Goal: Information Seeking & Learning: Learn about a topic

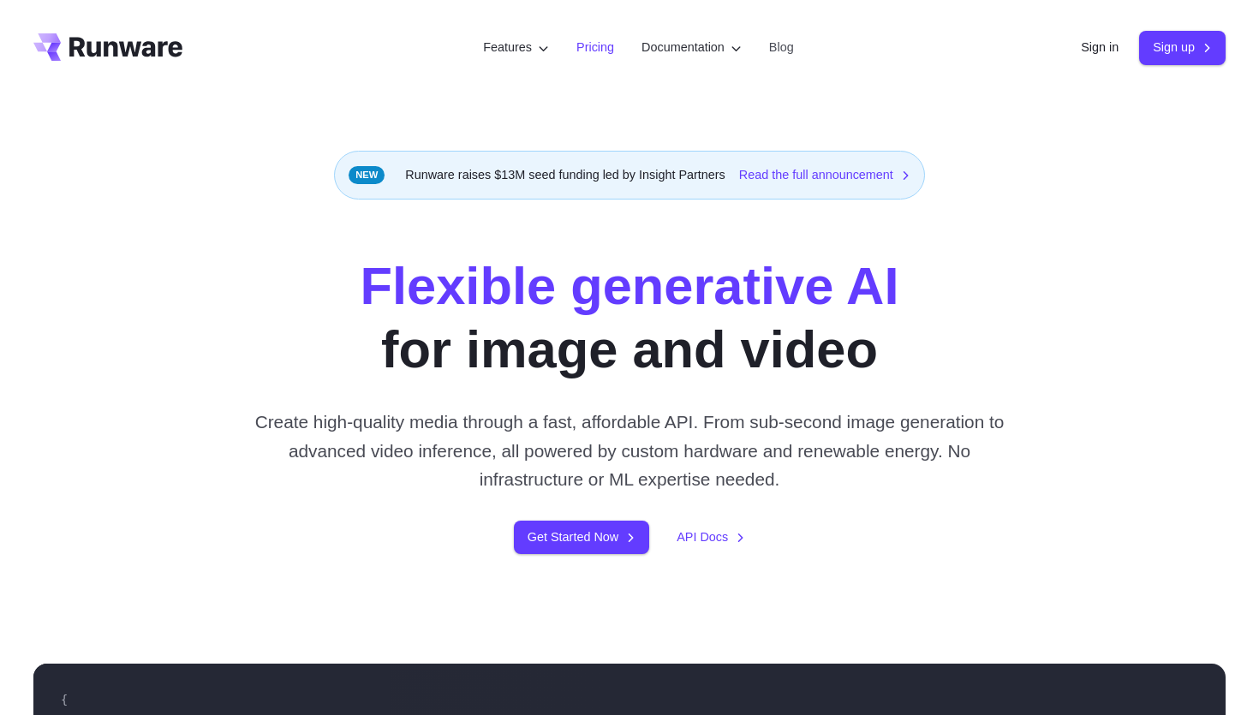
click at [584, 43] on link "Pricing" at bounding box center [595, 48] width 38 height 20
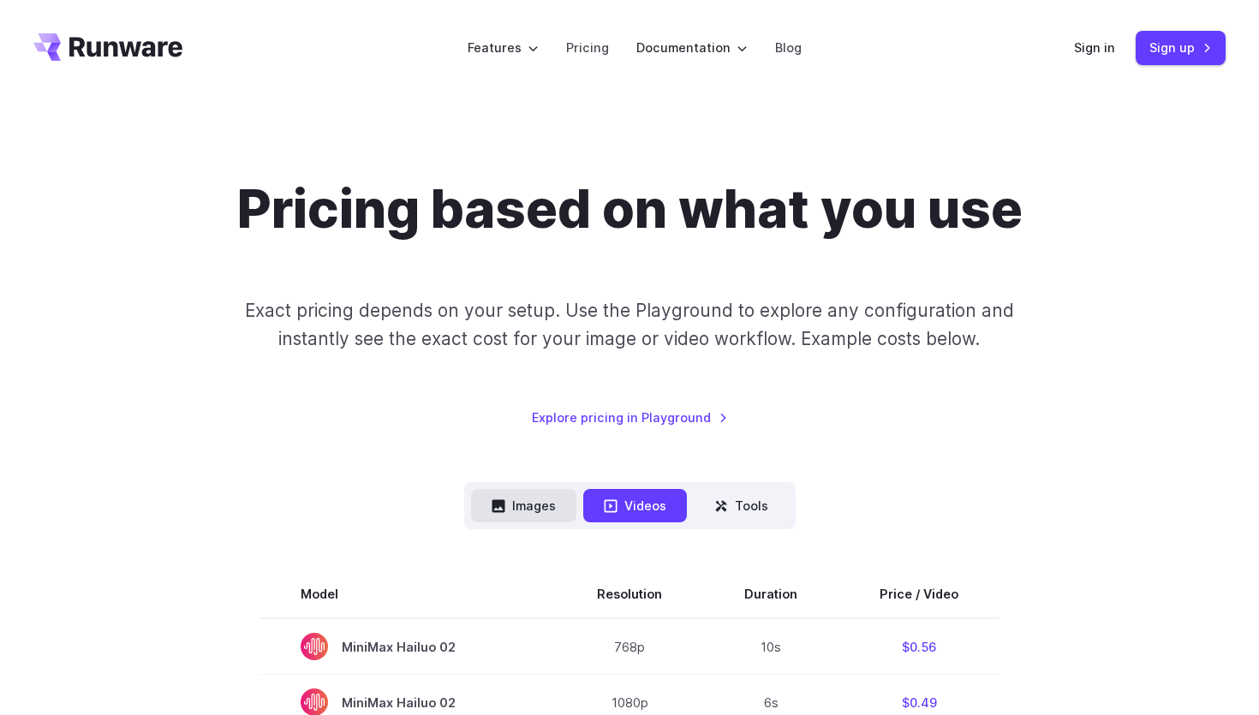
click at [534, 511] on button "Images" at bounding box center [523, 505] width 105 height 33
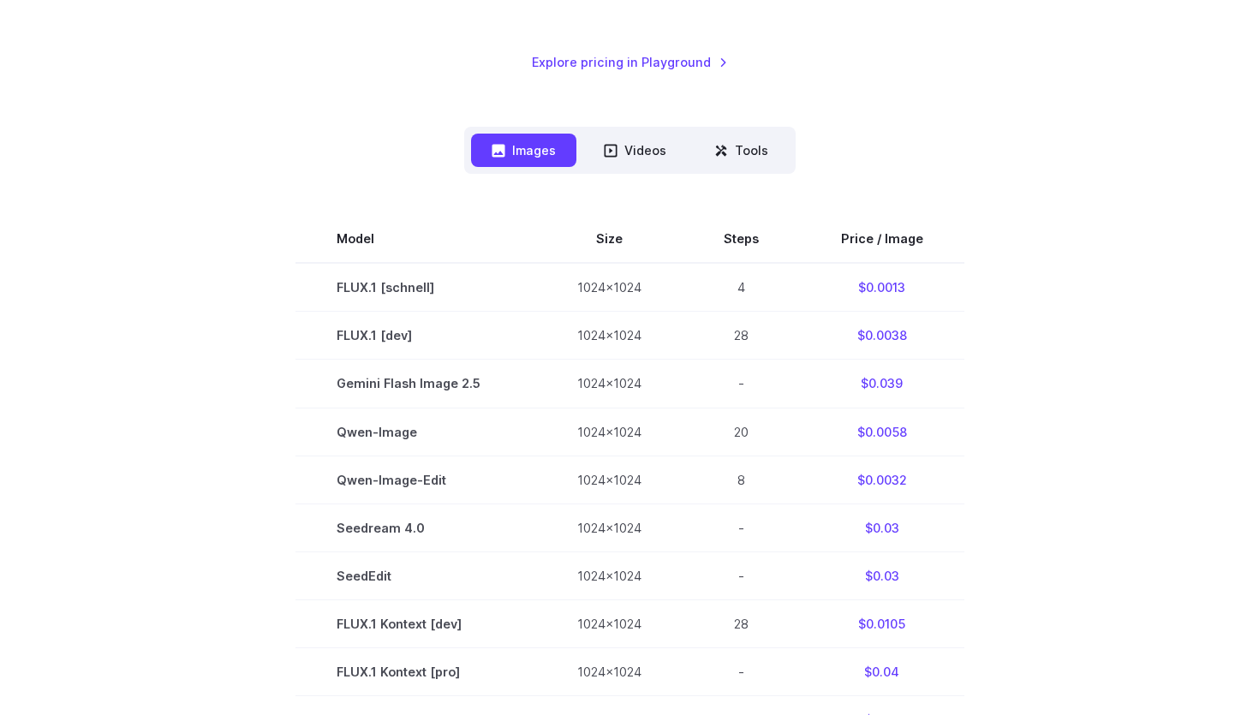
scroll to position [516, 0]
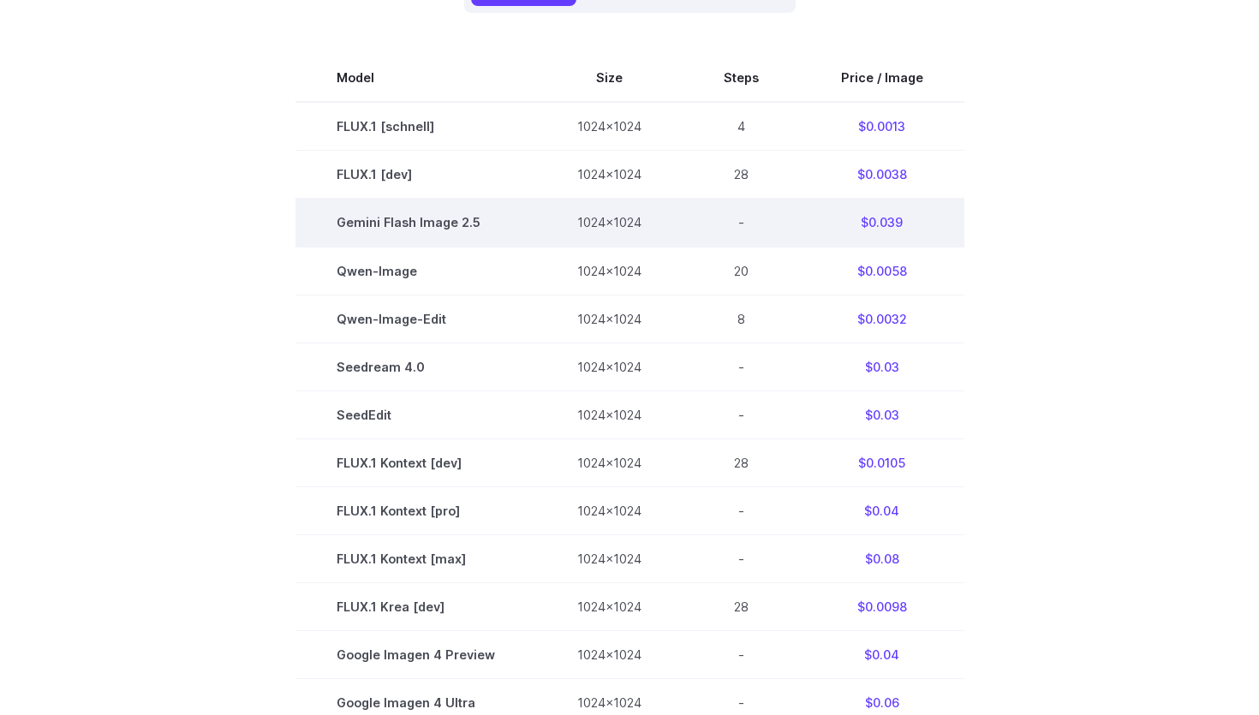
click at [885, 227] on td "$0.039" at bounding box center [882, 223] width 164 height 48
copy tbody "$0.039"
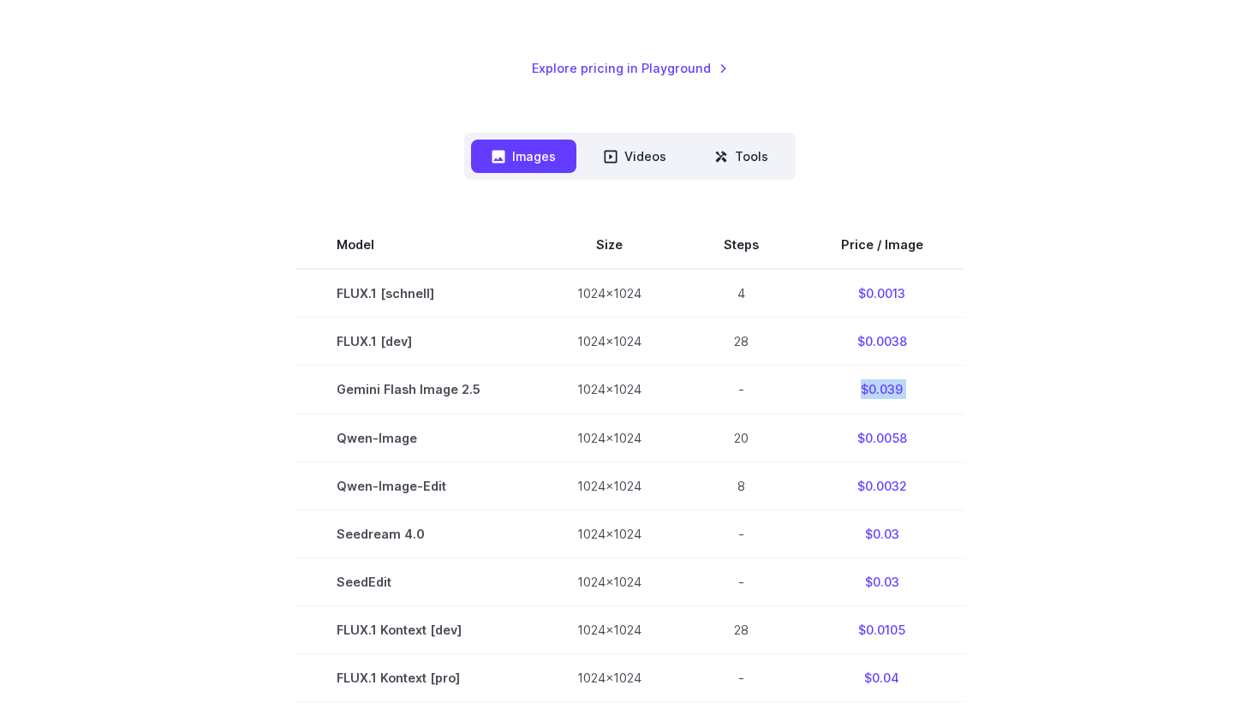
scroll to position [350, 0]
click at [740, 162] on button "Tools" at bounding box center [741, 155] width 95 height 33
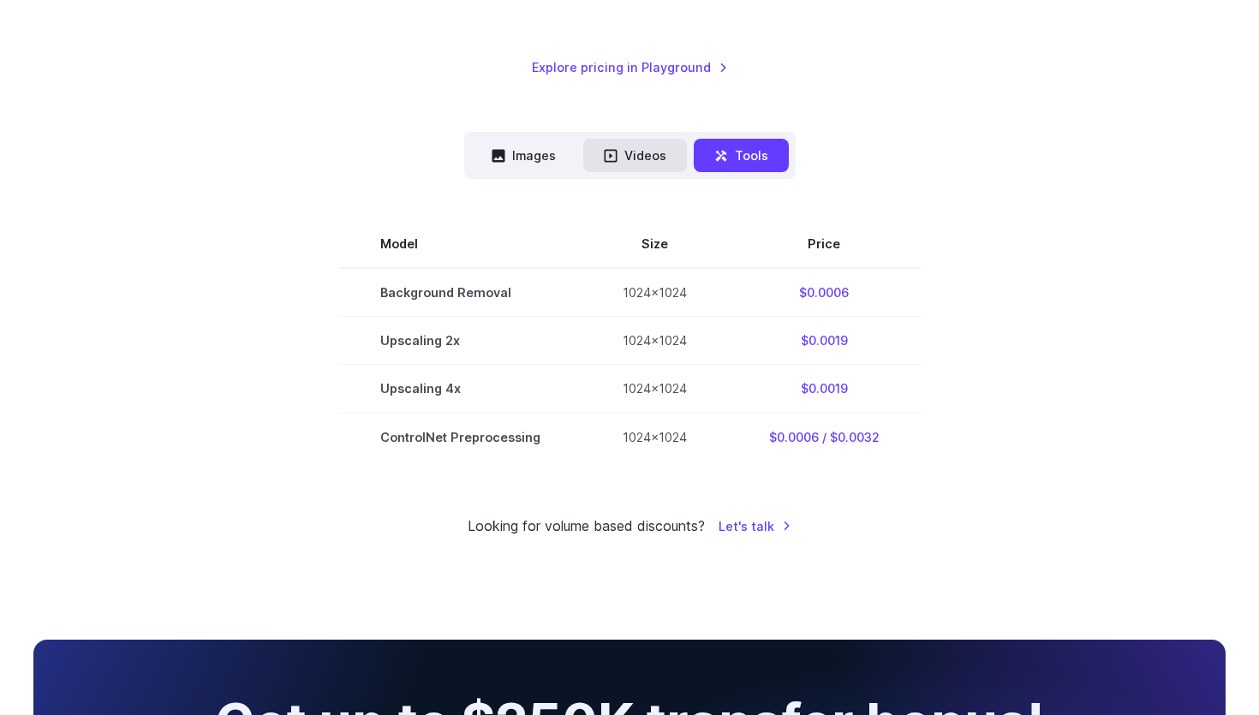
click at [642, 159] on button "Videos" at bounding box center [635, 155] width 104 height 33
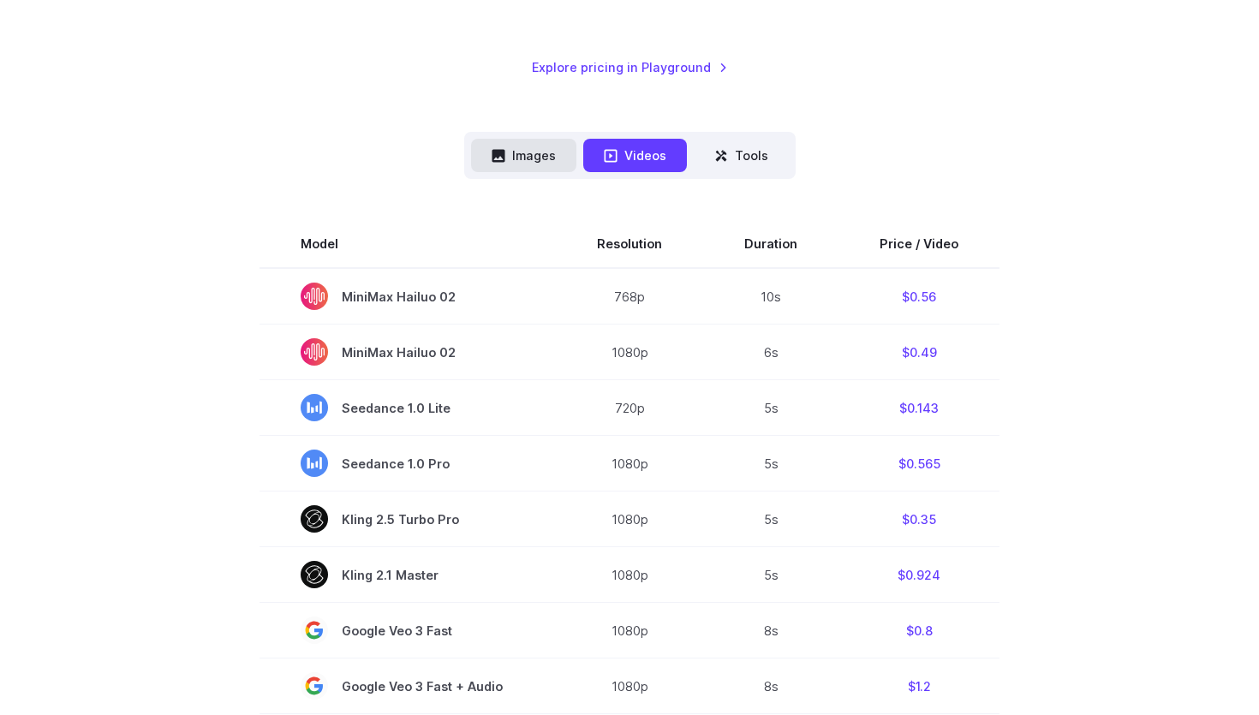
click at [551, 159] on button "Images" at bounding box center [523, 155] width 105 height 33
